Goal: Information Seeking & Learning: Learn about a topic

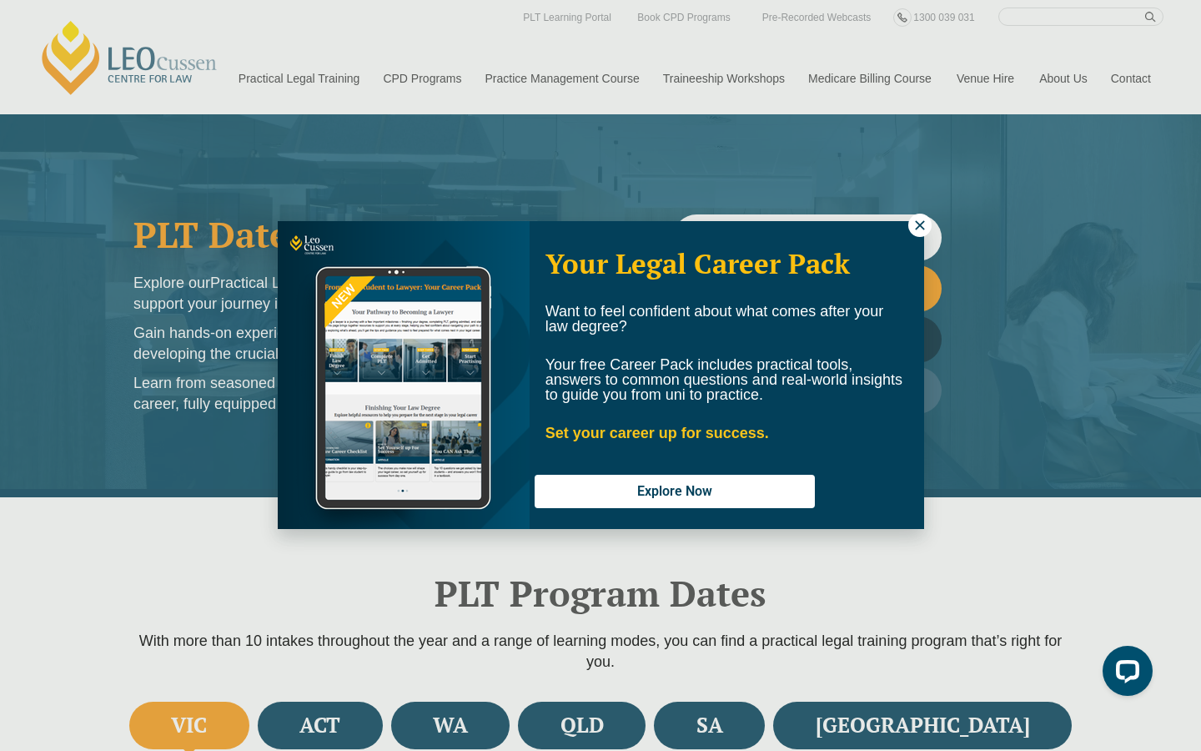
click at [921, 235] on button at bounding box center [919, 225] width 23 height 23
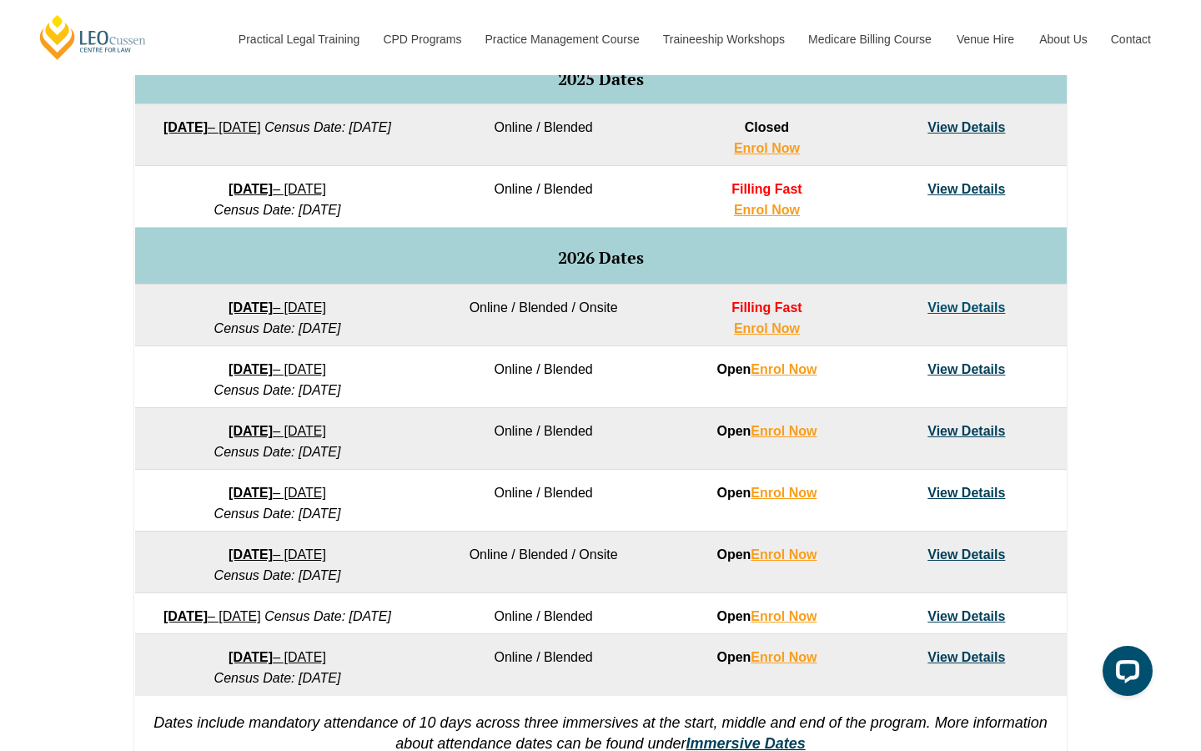
scroll to position [898, 0]
click at [557, 314] on td "Online / Blended / Onsite" at bounding box center [543, 315] width 247 height 62
click at [943, 319] on td "View Details" at bounding box center [966, 315] width 199 height 62
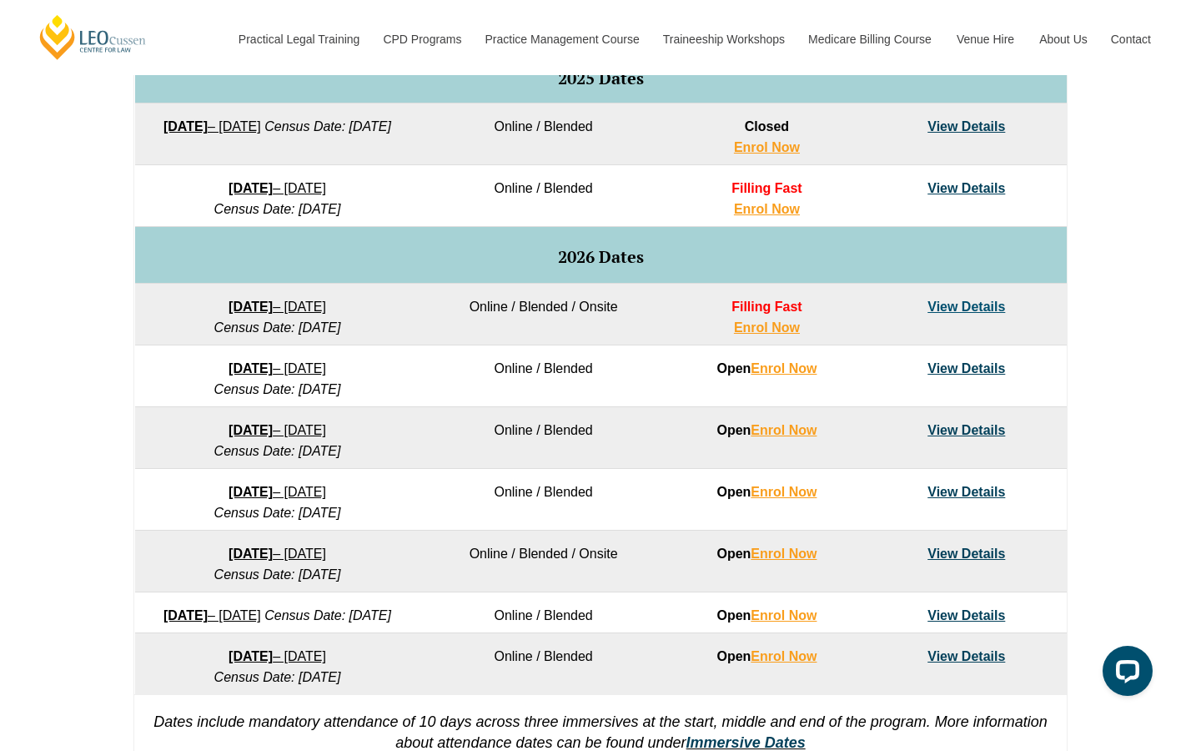
click at [943, 307] on link "View Details" at bounding box center [967, 306] width 78 height 14
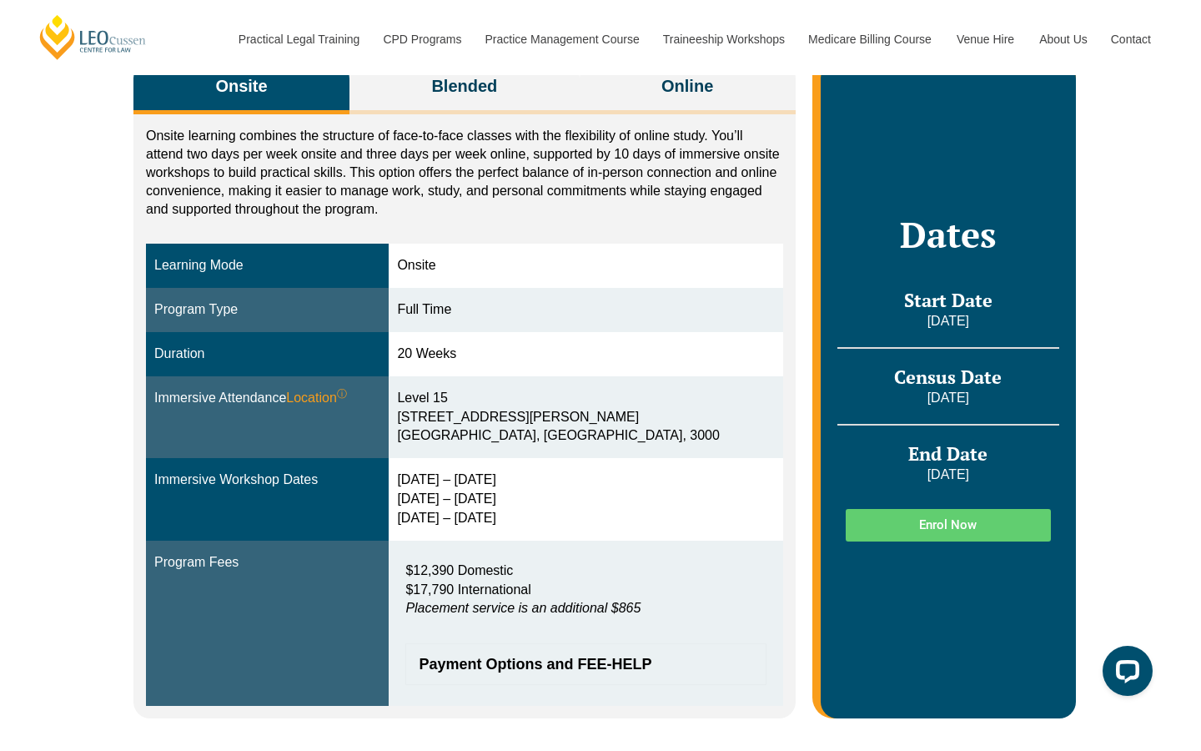
scroll to position [219, 0]
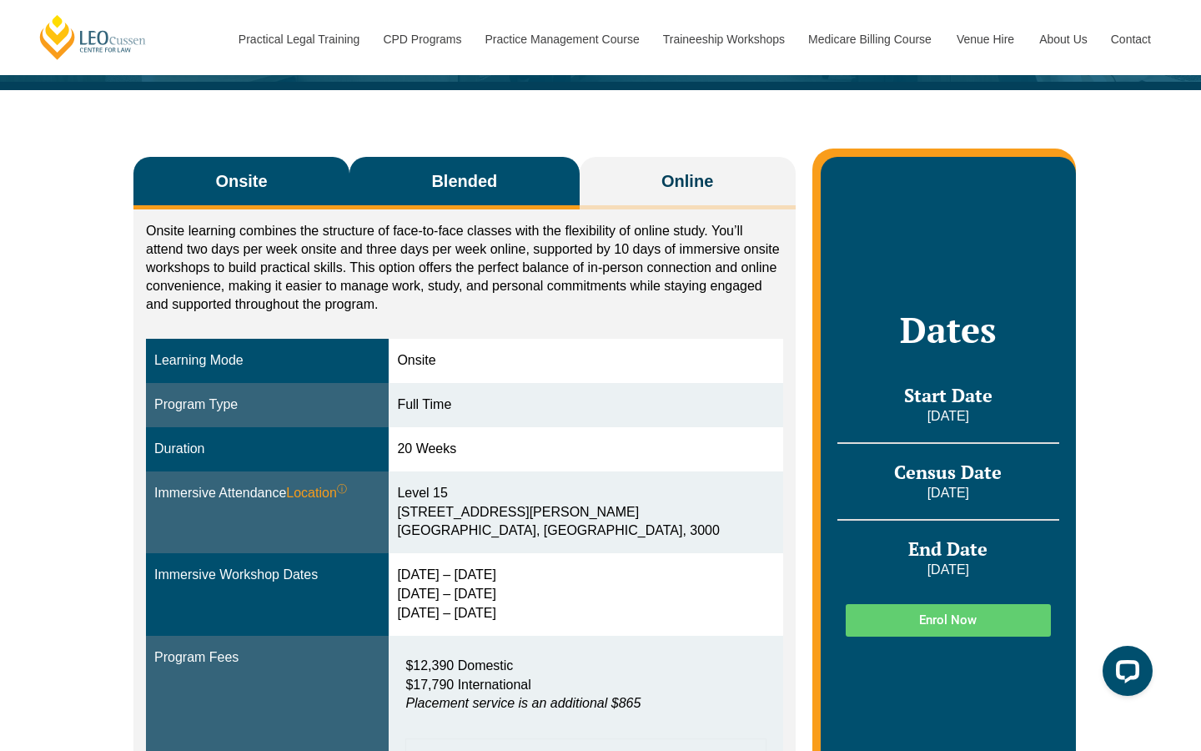
click at [496, 169] on span "Blended" at bounding box center [464, 180] width 66 height 23
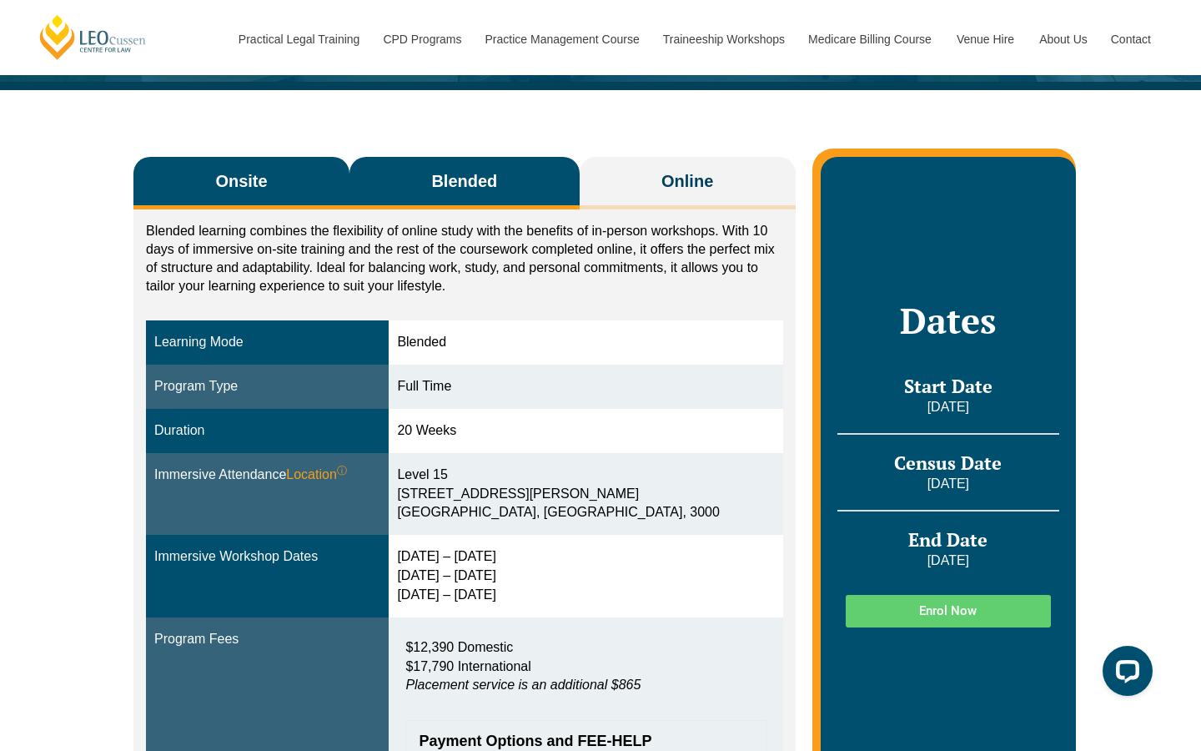
click at [319, 178] on button "Onsite" at bounding box center [241, 183] width 216 height 53
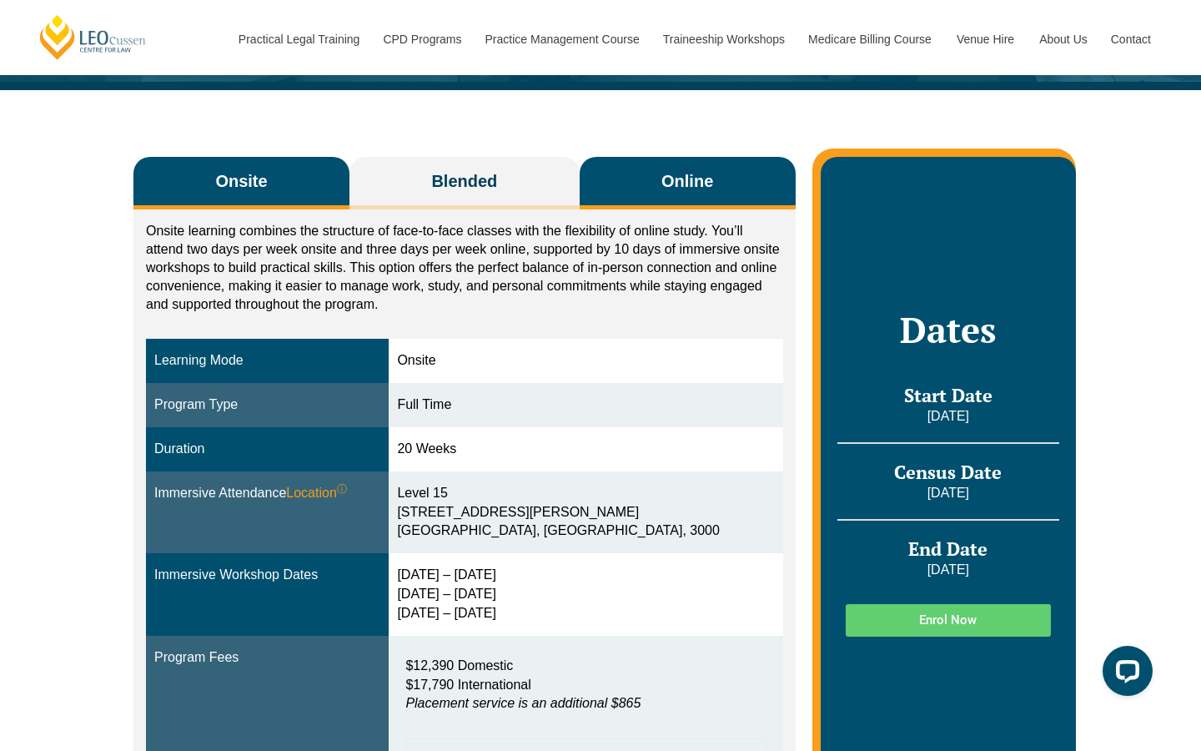
click at [697, 164] on button "Online" at bounding box center [688, 183] width 216 height 53
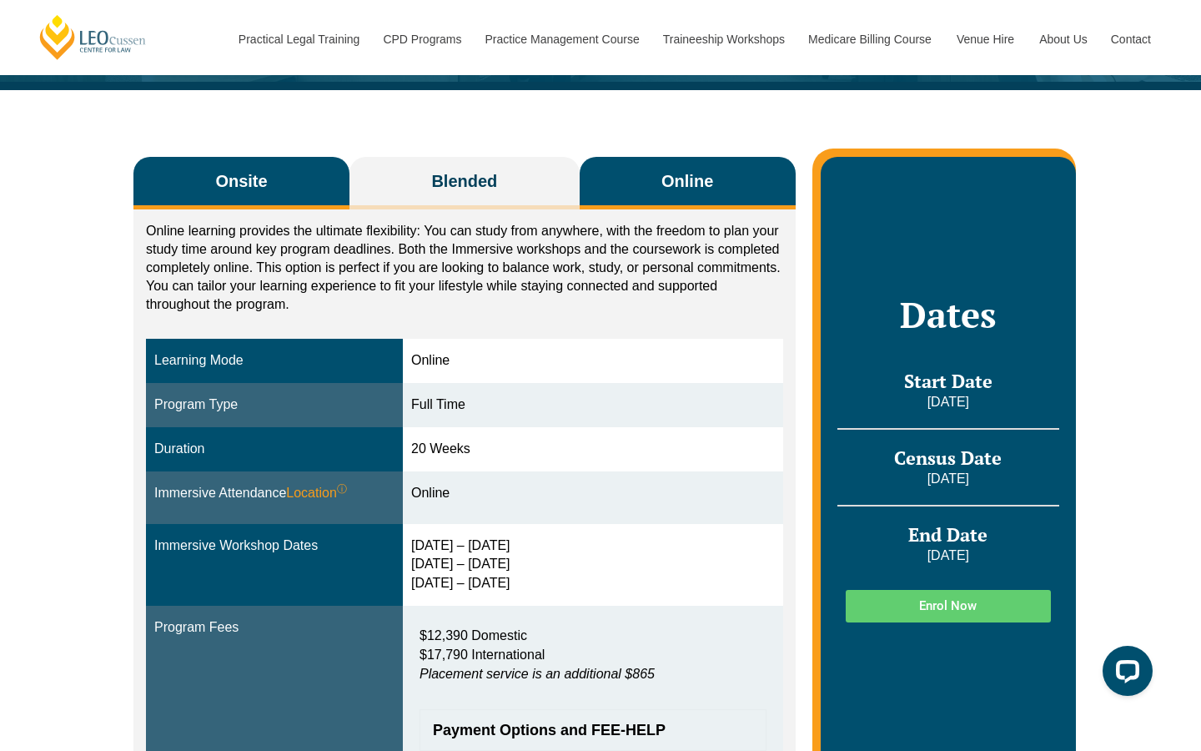
click at [334, 188] on button "Onsite" at bounding box center [241, 183] width 216 height 53
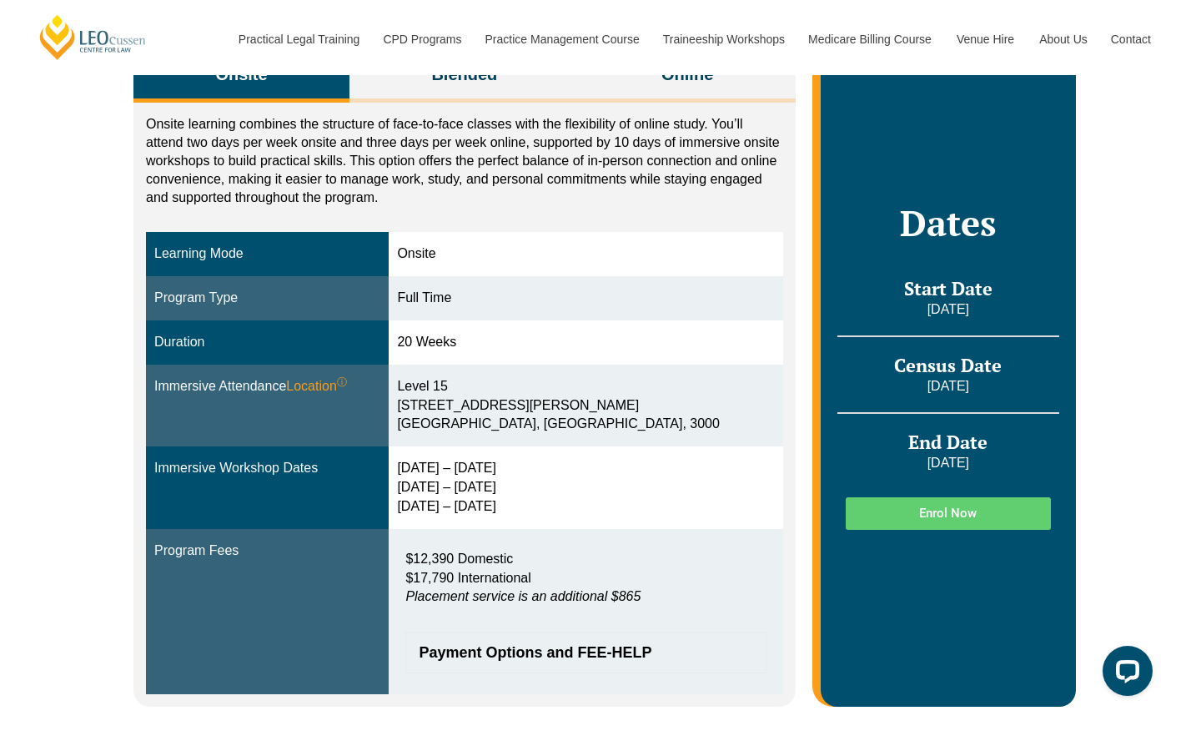
scroll to position [335, 0]
